Goal: Task Accomplishment & Management: Use online tool/utility

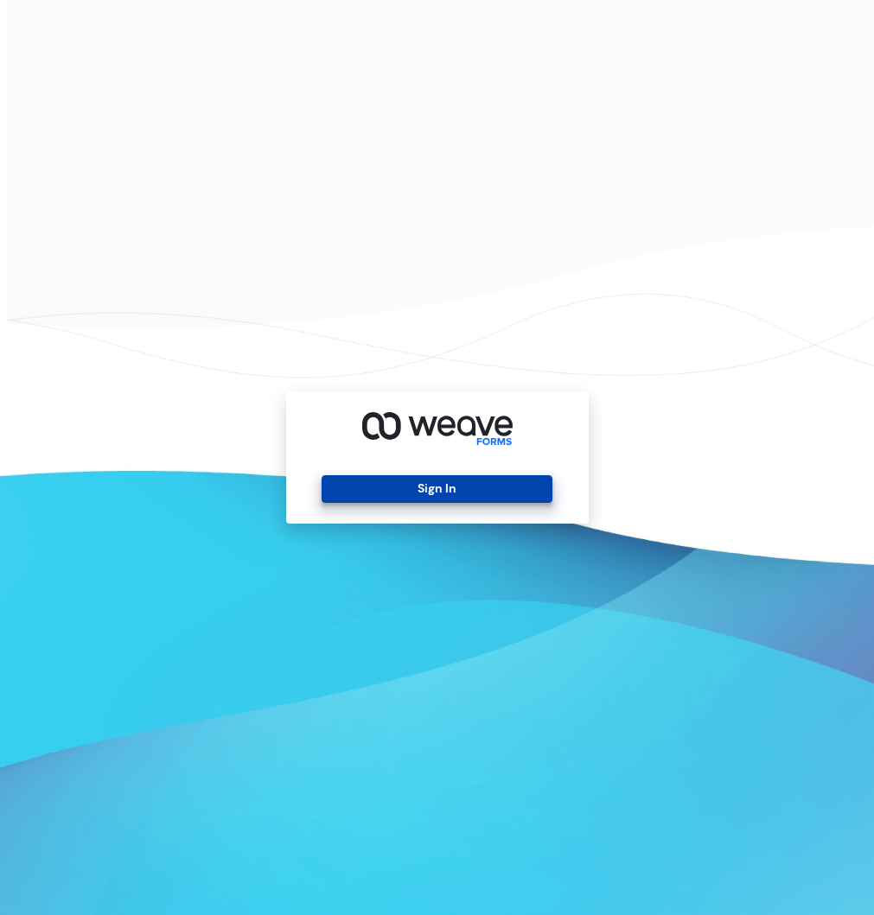
click at [371, 494] on button "Sign In" at bounding box center [436, 489] width 231 height 28
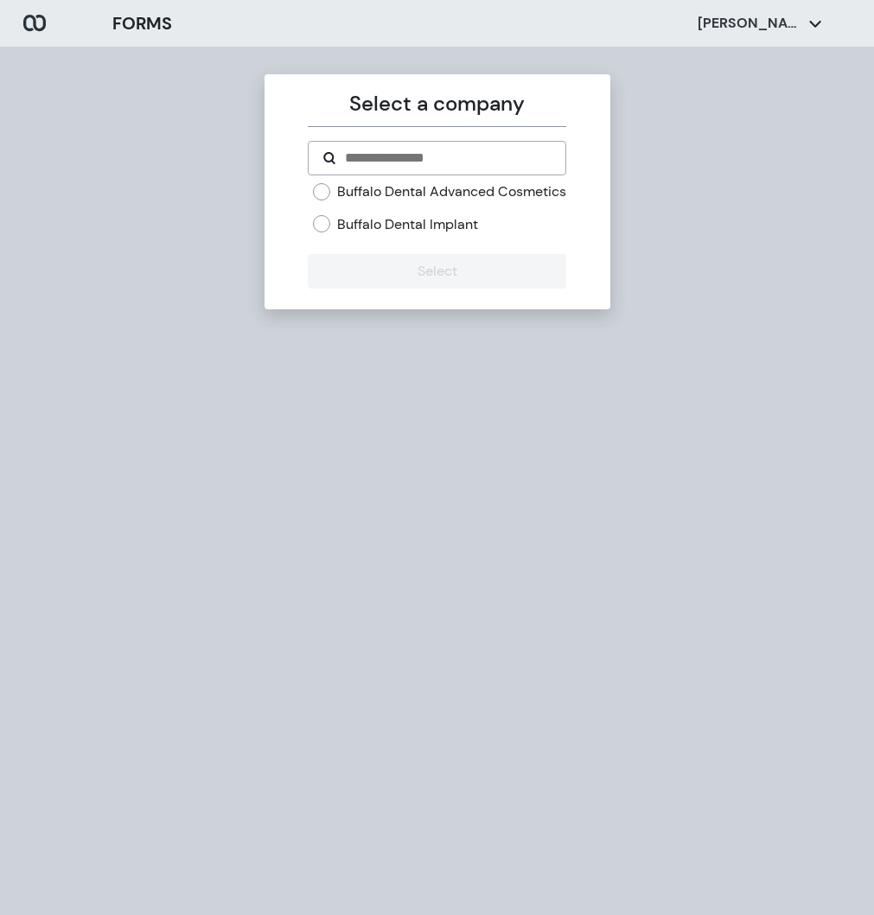
click at [368, 234] on label "Buffalo Dental Implant" at bounding box center [407, 224] width 141 height 19
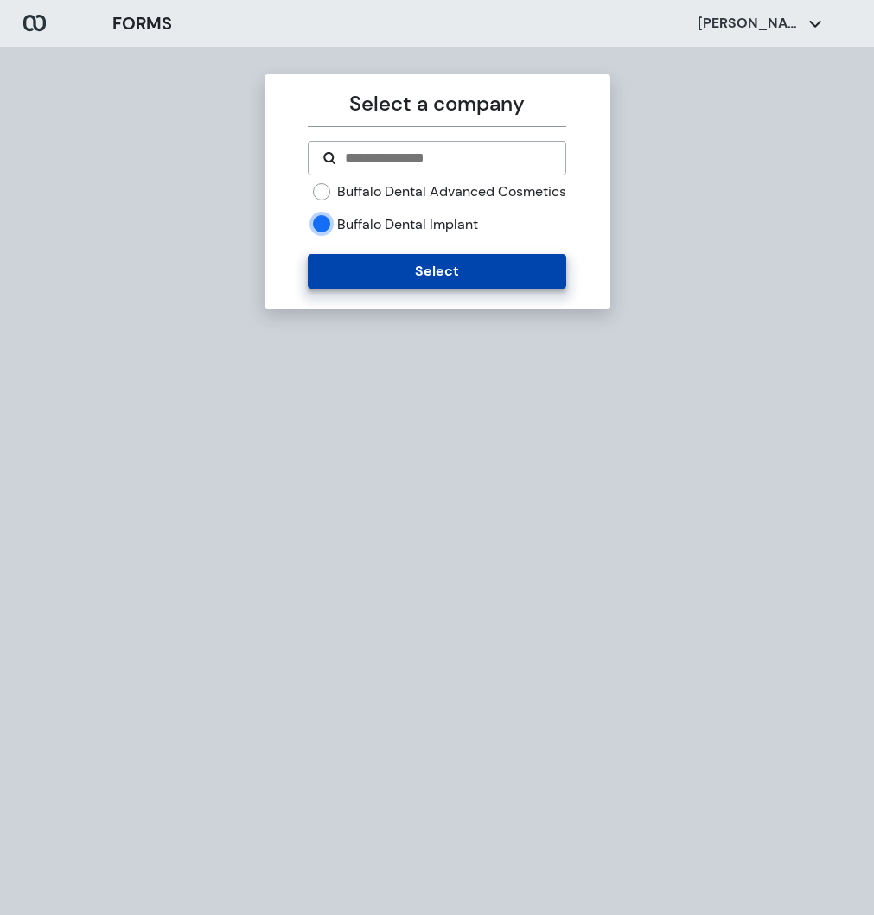
click at [368, 283] on button "Select" at bounding box center [437, 271] width 258 height 35
